Goal: Task Accomplishment & Management: Complete application form

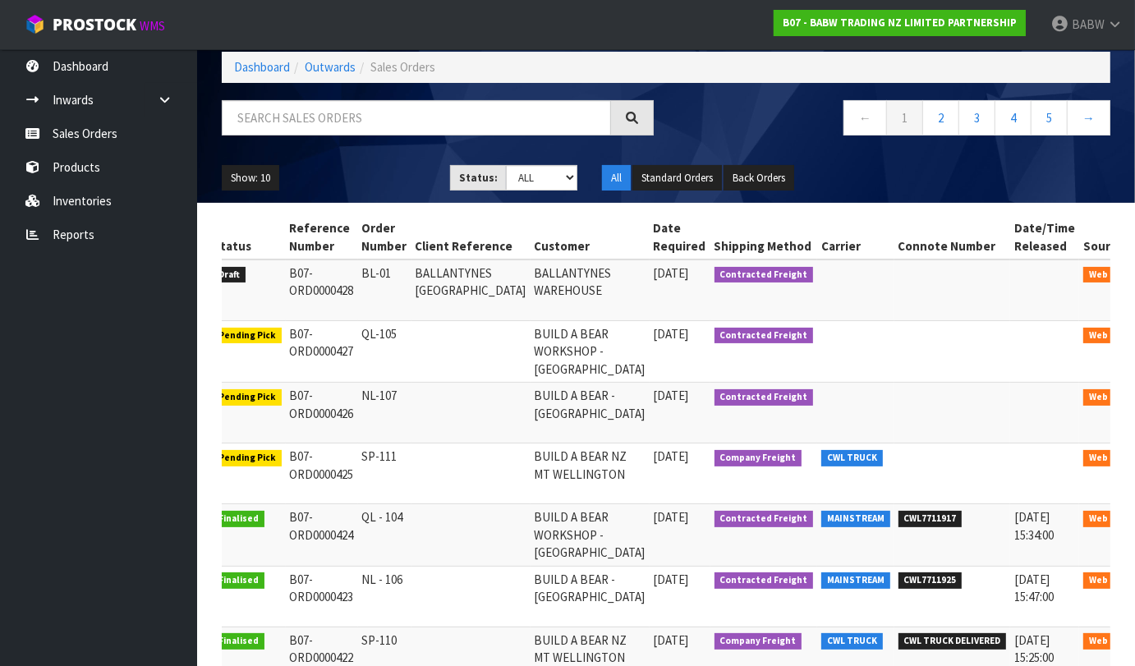
scroll to position [9, 0]
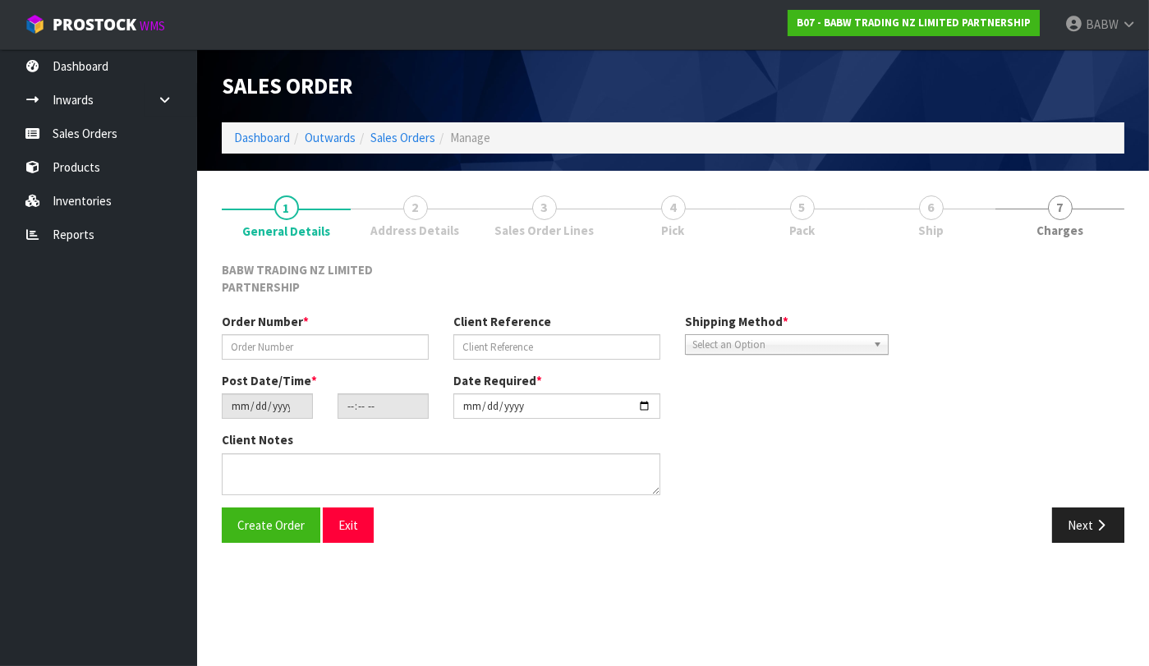
type input "BL-01"
type input "BALLANTYNES [GEOGRAPHIC_DATA]"
type input "[DATE]"
type input "14:25:00.000"
type input "[DATE]"
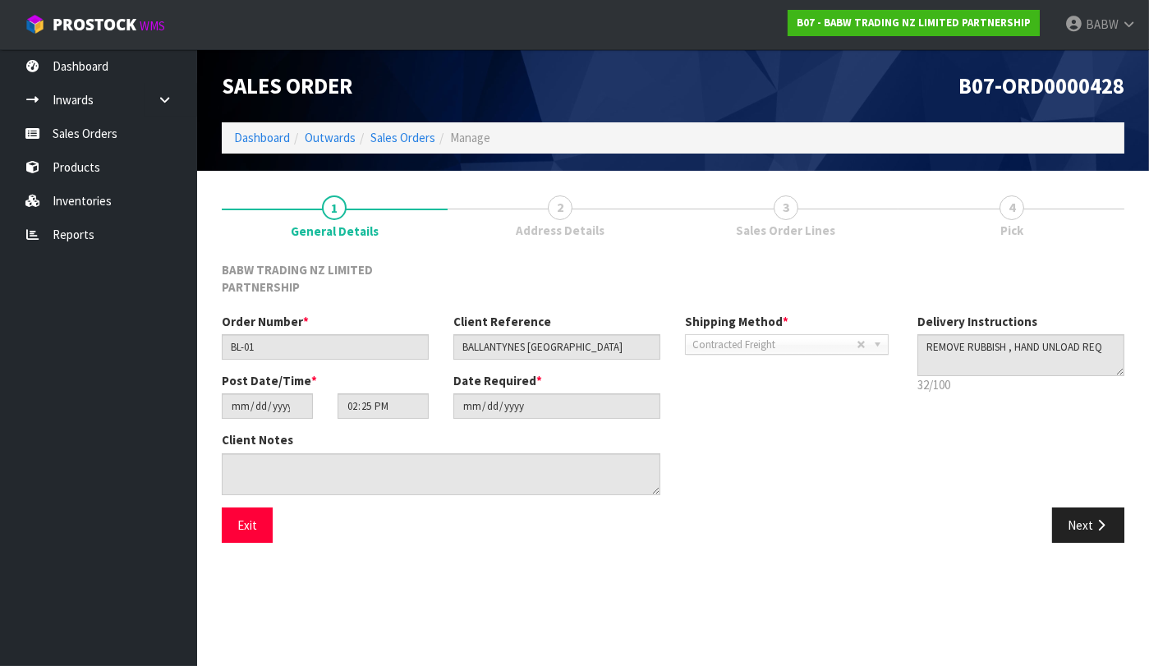
click at [758, 214] on link "3 Sales Order Lines" at bounding box center [787, 215] width 226 height 65
click at [795, 229] on span "Sales Order Lines" at bounding box center [785, 230] width 99 height 17
click at [1034, 211] on link "4 Pick" at bounding box center [1012, 215] width 226 height 65
click at [128, 133] on link "Sales Orders" at bounding box center [98, 134] width 197 height 34
